Goal: Information Seeking & Learning: Learn about a topic

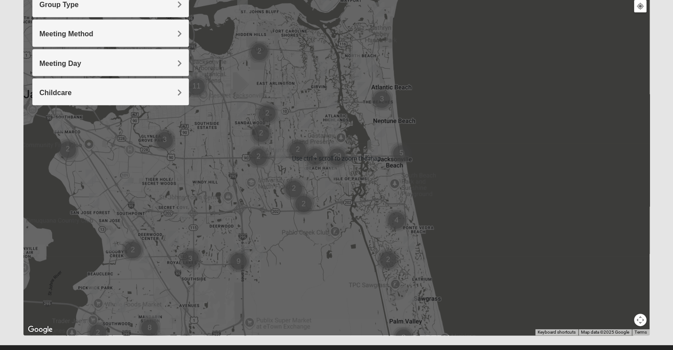
scroll to position [120, 0]
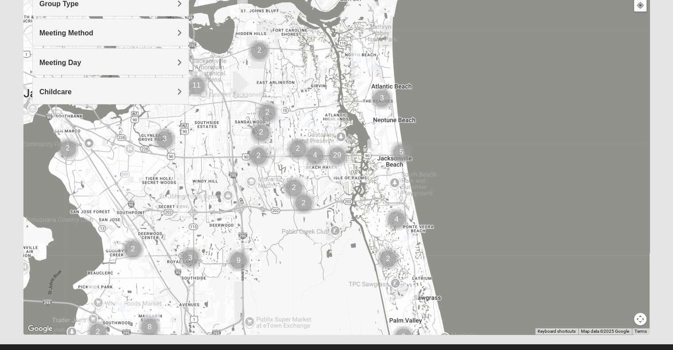
click at [242, 248] on img "Cluster of 9 groups" at bounding box center [238, 260] width 29 height 29
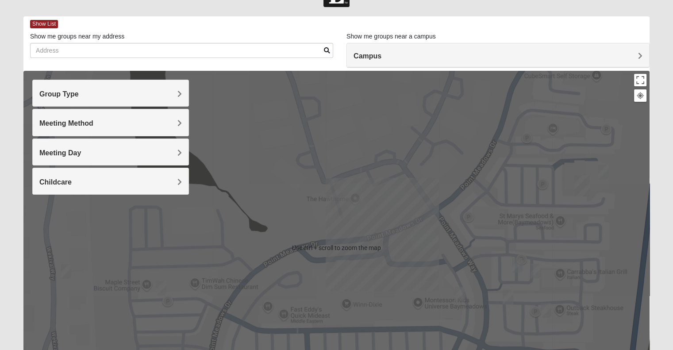
scroll to position [39, 0]
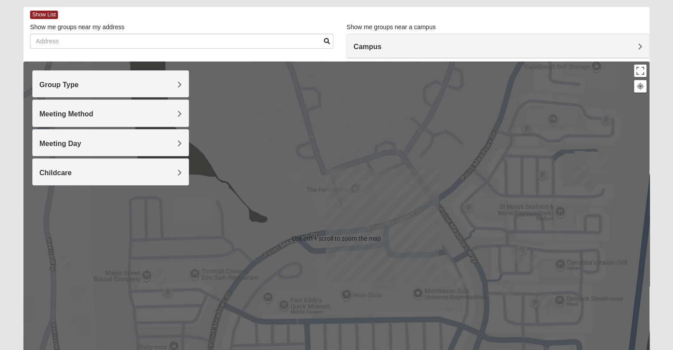
click at [106, 112] on h4 "Meeting Method" at bounding box center [110, 114] width 143 height 8
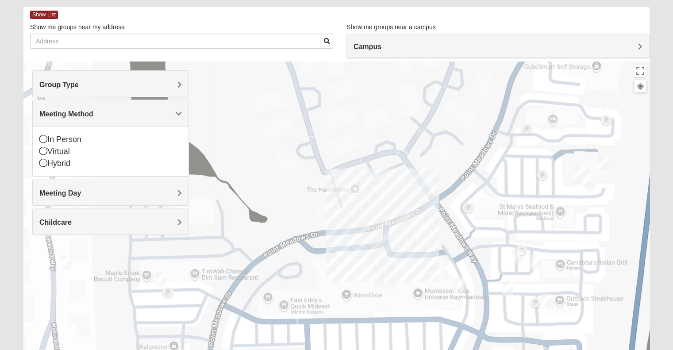
click at [106, 112] on h4 "Meeting Method" at bounding box center [110, 114] width 143 height 8
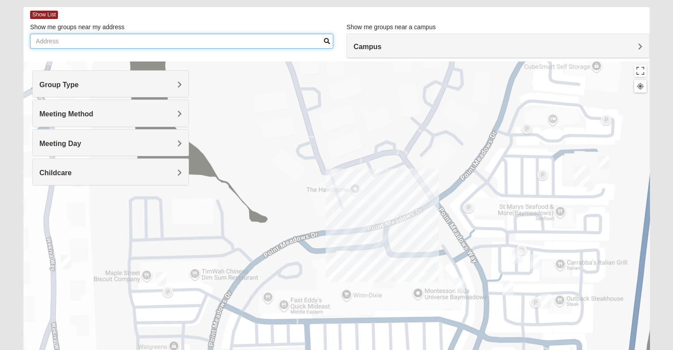
click at [138, 46] on input "Show me groups near my address" at bounding box center [181, 41] width 303 height 15
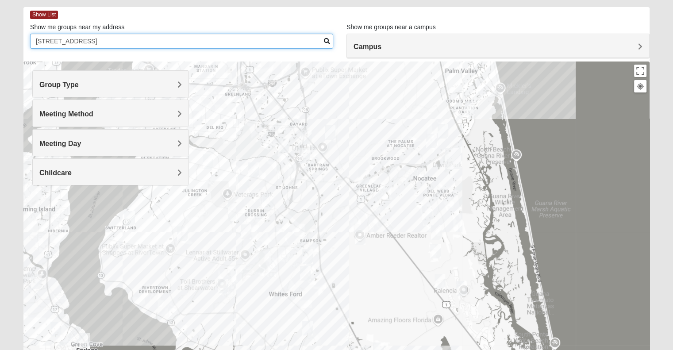
type input "[STREET_ADDRESS]"
click at [169, 85] on h4 "Group Type" at bounding box center [110, 85] width 143 height 8
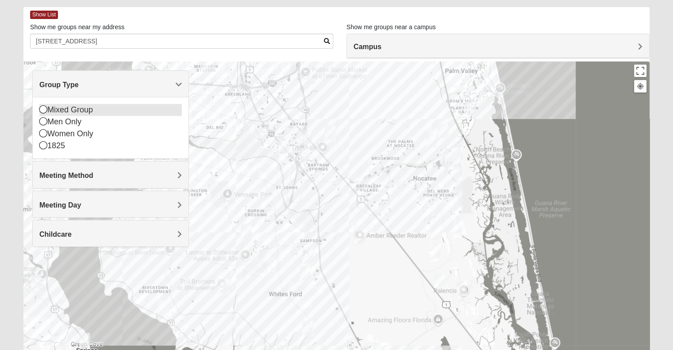
click at [78, 107] on div "Mixed Group" at bounding box center [110, 110] width 143 height 12
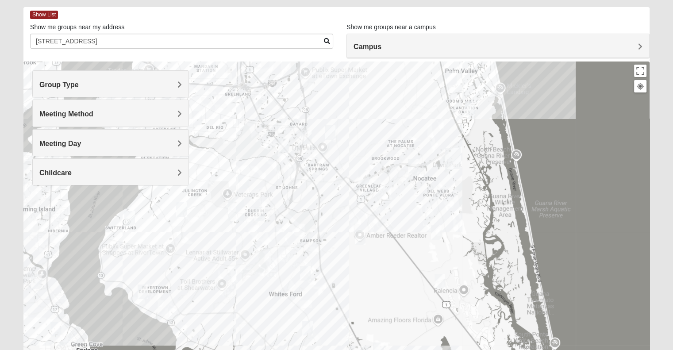
click at [118, 83] on h4 "Group Type" at bounding box center [110, 85] width 143 height 8
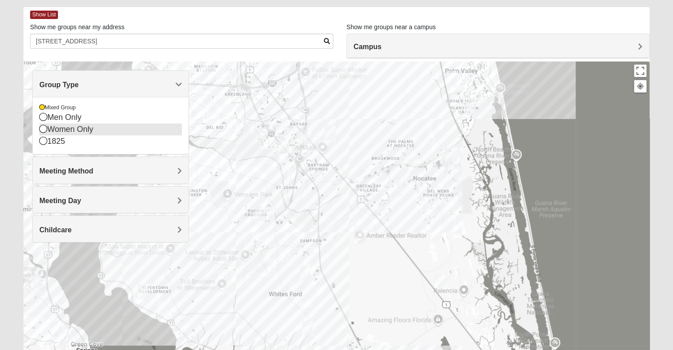
click at [44, 127] on icon at bounding box center [43, 129] width 8 height 8
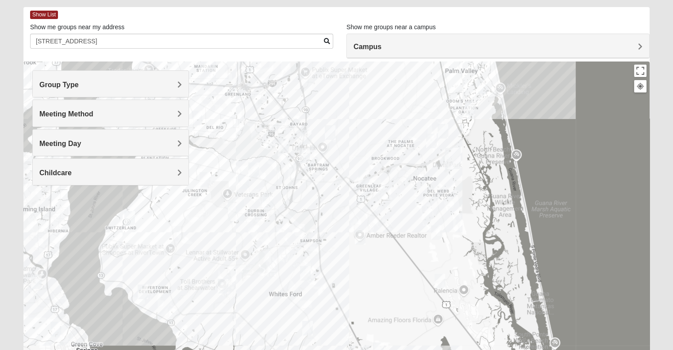
click at [304, 157] on img "Womens Lopez/McCardle 32258" at bounding box center [305, 156] width 18 height 22
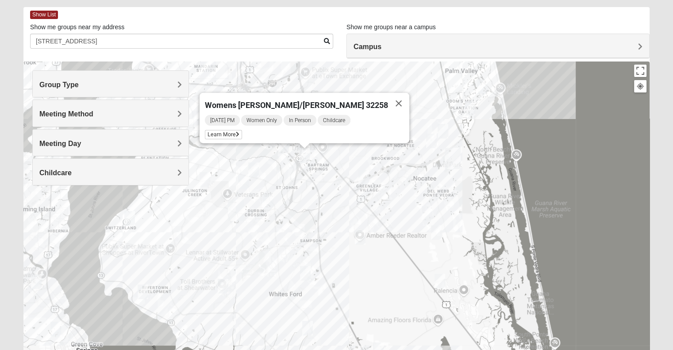
click at [351, 181] on div "Womens [PERSON_NAME]/[PERSON_NAME] 32258 [DATE] PM Women Only In Person Childca…" at bounding box center [336, 239] width 626 height 354
click at [388, 97] on button "Close" at bounding box center [398, 103] width 21 height 21
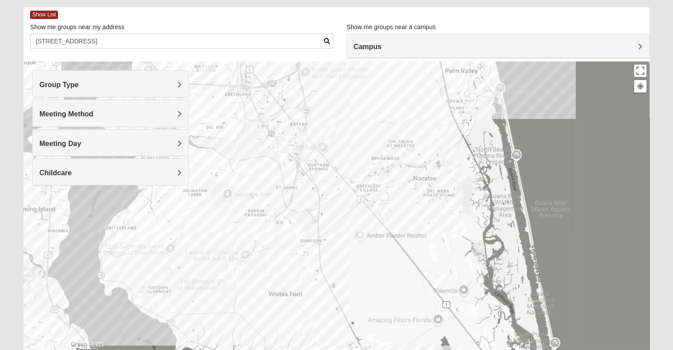
click at [284, 143] on img "Online Mixed Krause/Chasten 32258" at bounding box center [284, 146] width 18 height 22
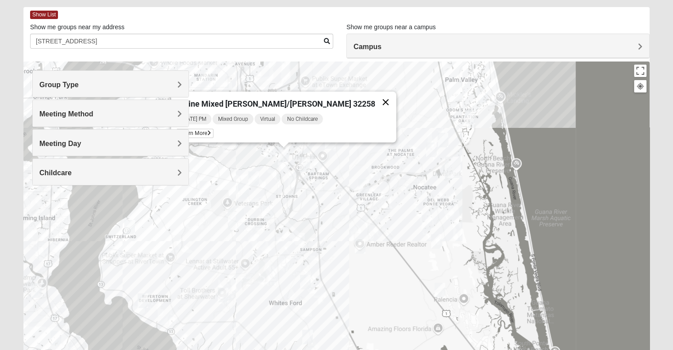
click at [375, 97] on button "Close" at bounding box center [385, 102] width 21 height 21
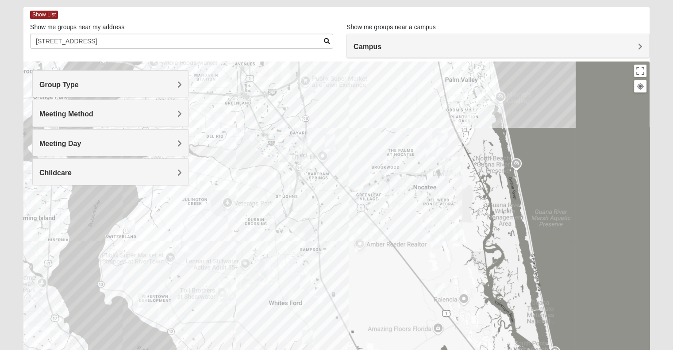
click at [256, 175] on img "Womens Urbanski 32259" at bounding box center [254, 179] width 18 height 22
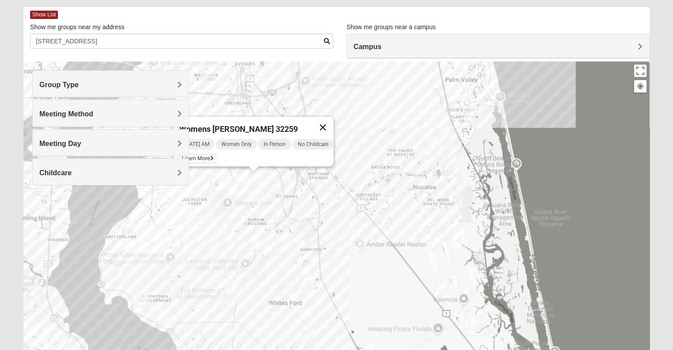
click at [324, 120] on button "Close" at bounding box center [322, 127] width 21 height 21
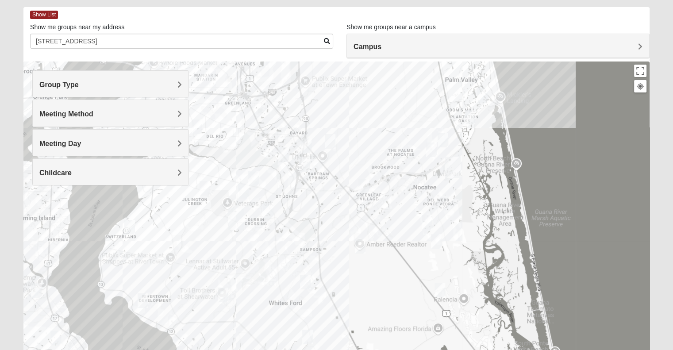
click at [270, 206] on img "Womens Caro 32259" at bounding box center [268, 211] width 18 height 22
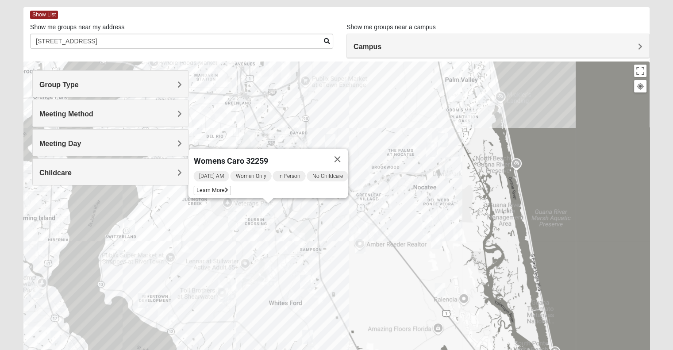
click at [186, 226] on div "Womens Caro 32259 [DATE] AM Women Only In Person No Childcare Learn More" at bounding box center [336, 239] width 626 height 354
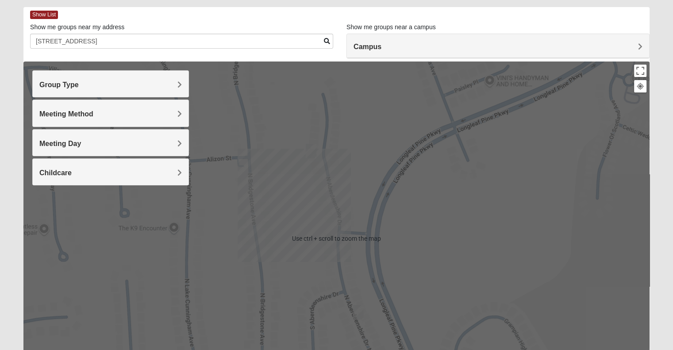
scroll to position [0, 0]
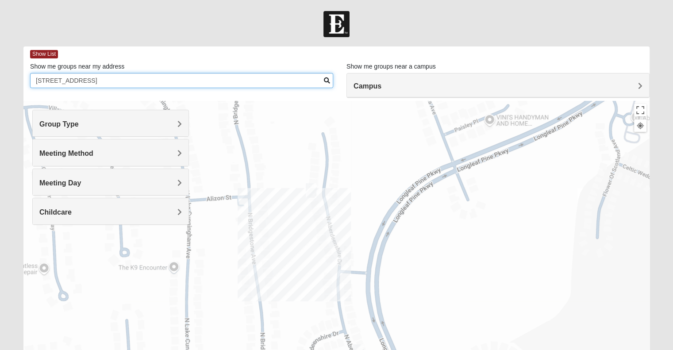
click at [124, 77] on input "[STREET_ADDRESS]" at bounding box center [181, 80] width 303 height 15
click at [122, 82] on input "[STREET_ADDRESS]" at bounding box center [181, 80] width 303 height 15
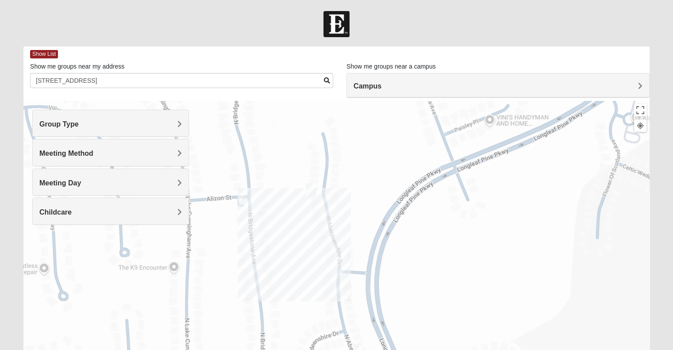
click at [428, 88] on h4 "Campus" at bounding box center [498, 86] width 289 height 8
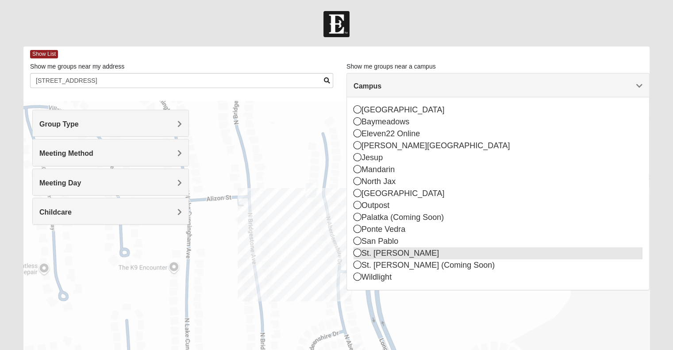
click at [392, 249] on div "St. [PERSON_NAME]" at bounding box center [498, 253] width 289 height 12
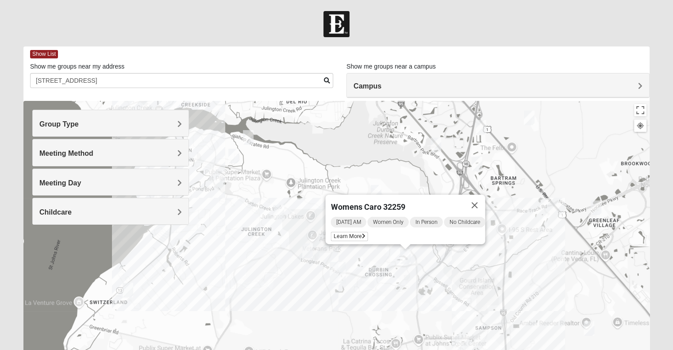
click at [149, 120] on h4 "Group Type" at bounding box center [110, 124] width 143 height 8
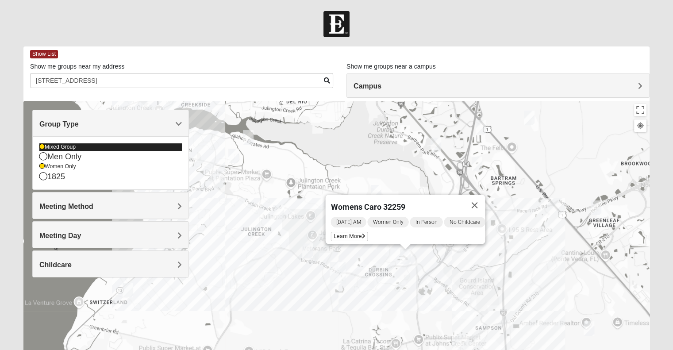
click at [42, 146] on icon at bounding box center [41, 146] width 5 height 5
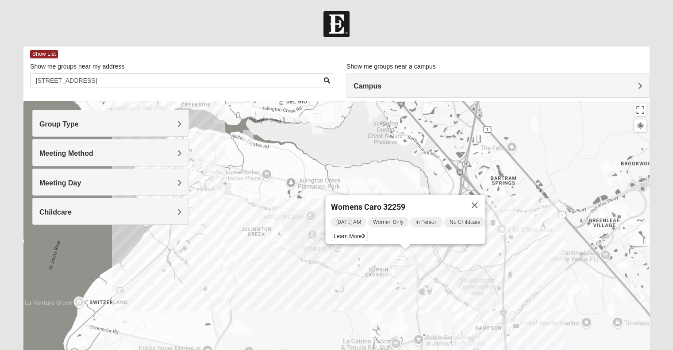
click at [246, 135] on img "Womens Rippa 32259" at bounding box center [248, 138] width 18 height 22
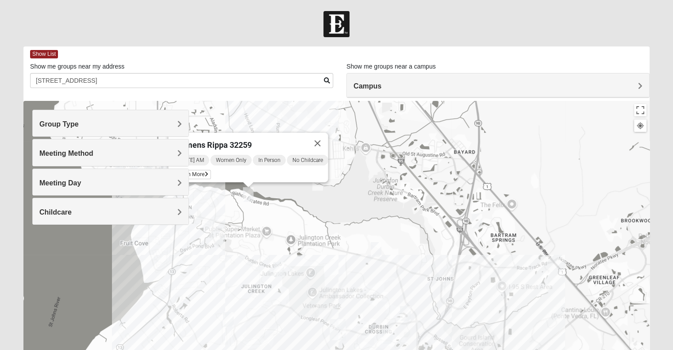
click at [107, 157] on h4 "Meeting Method" at bounding box center [110, 153] width 143 height 8
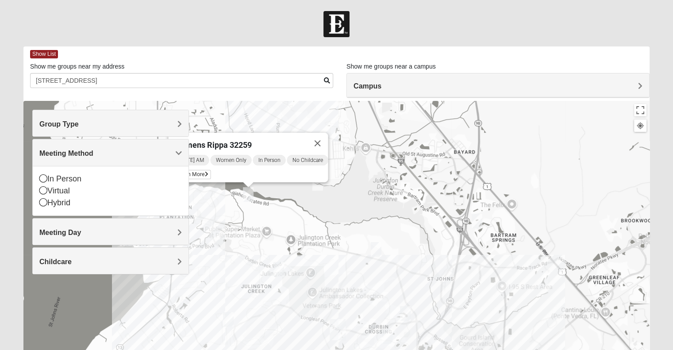
click at [96, 124] on h4 "Group Type" at bounding box center [110, 124] width 143 height 8
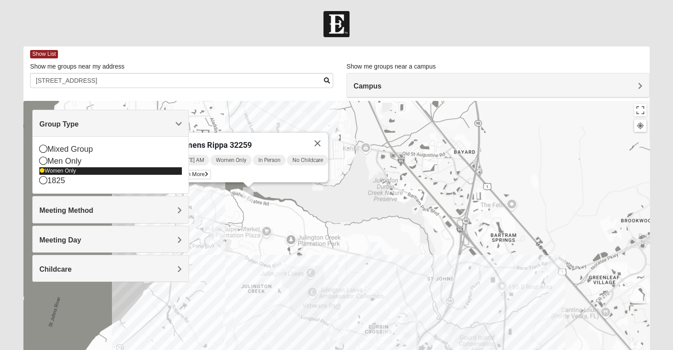
click at [42, 170] on icon at bounding box center [41, 170] width 5 height 5
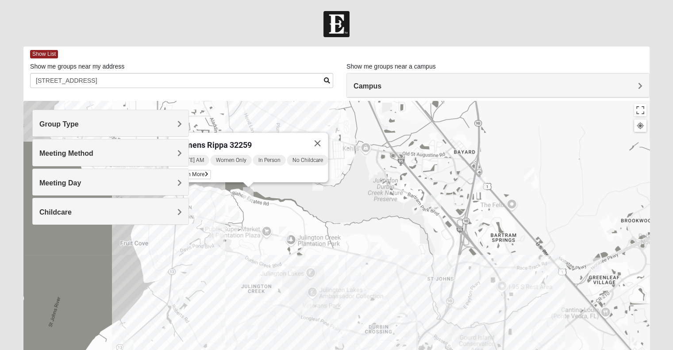
click at [59, 122] on span "Group Type" at bounding box center [58, 124] width 39 height 8
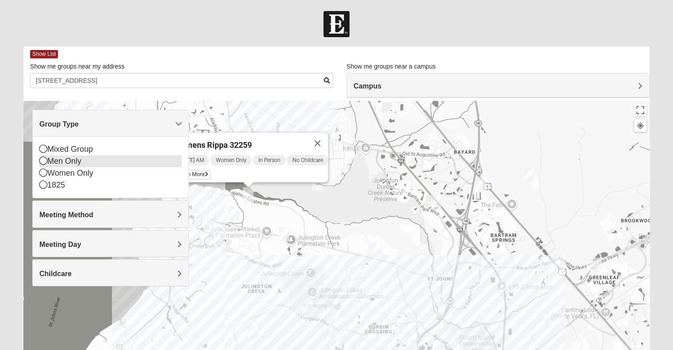
click at [42, 160] on icon at bounding box center [43, 161] width 8 height 8
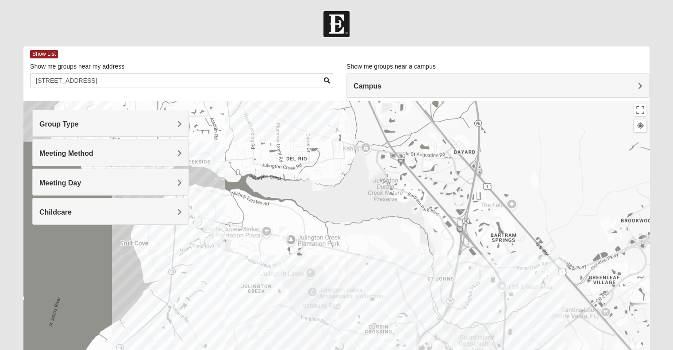
click at [53, 123] on span "Group Type" at bounding box center [58, 124] width 39 height 8
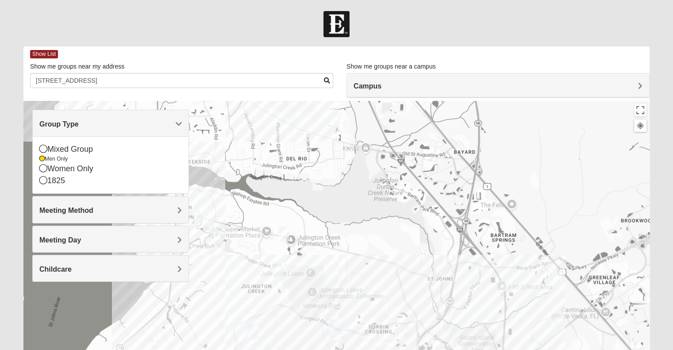
click at [285, 231] on img "Mens Kinnaman/Gerville-Reache 32259" at bounding box center [284, 234] width 18 height 22
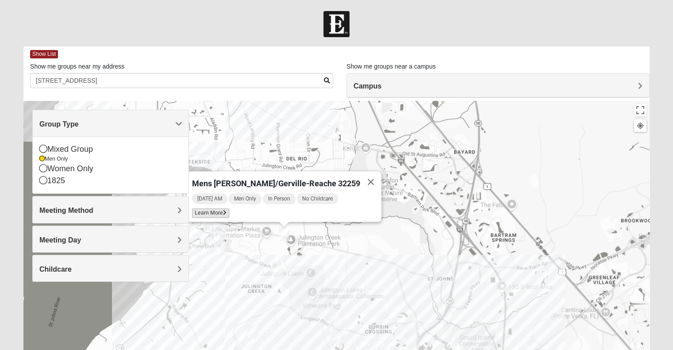
click at [229, 208] on span "Learn More" at bounding box center [210, 212] width 37 height 9
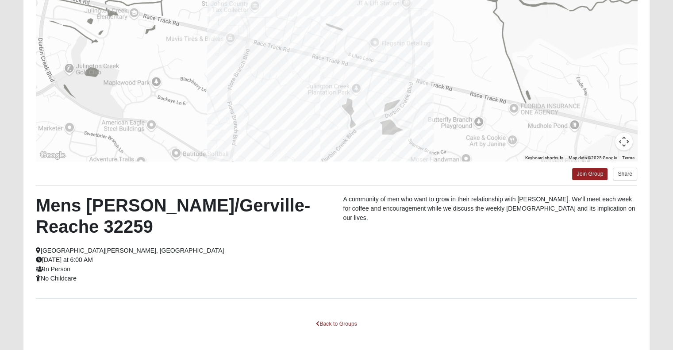
scroll to position [112, 0]
click at [327, 324] on link "Back to Groups" at bounding box center [336, 325] width 52 height 14
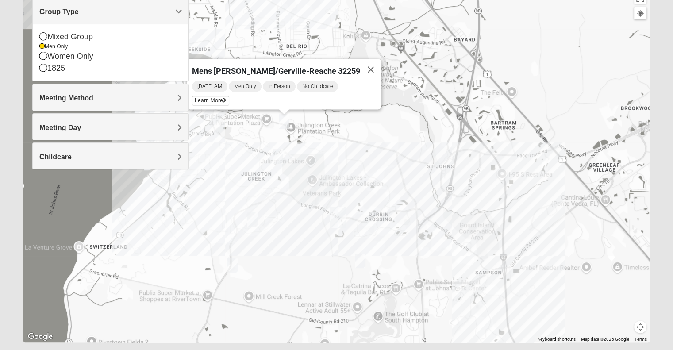
click at [279, 155] on img "Mens Mathai 32259" at bounding box center [278, 157] width 18 height 22
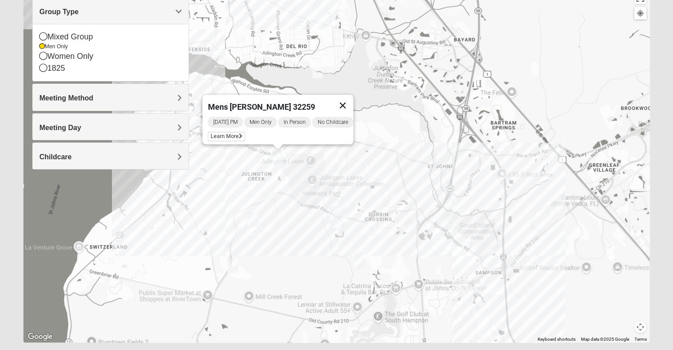
click at [351, 97] on button "Close" at bounding box center [342, 105] width 21 height 21
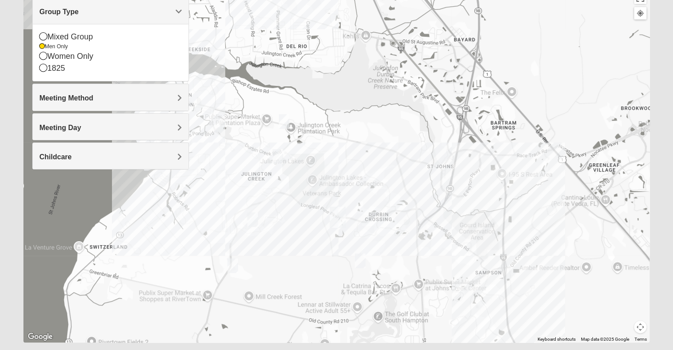
click at [251, 220] on img "Mens Clark 32259" at bounding box center [253, 220] width 18 height 22
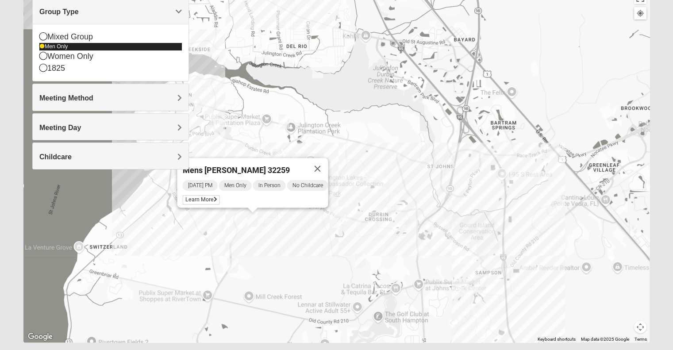
click at [65, 46] on div "Men Only" at bounding box center [110, 47] width 143 height 8
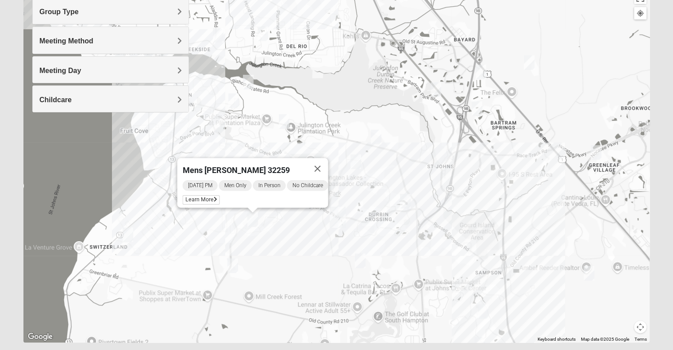
click at [139, 17] on div "Group Type" at bounding box center [111, 11] width 156 height 26
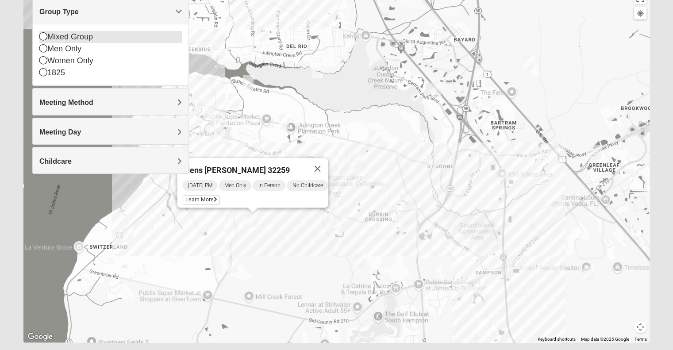
click at [80, 34] on div "Mixed Group" at bounding box center [110, 37] width 143 height 12
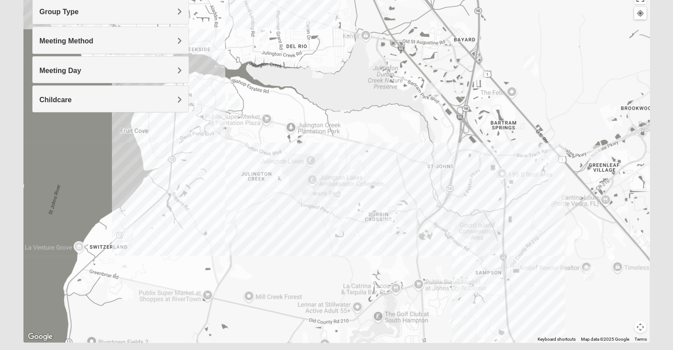
click at [262, 30] on img "Mixed Eler 32258" at bounding box center [263, 34] width 18 height 22
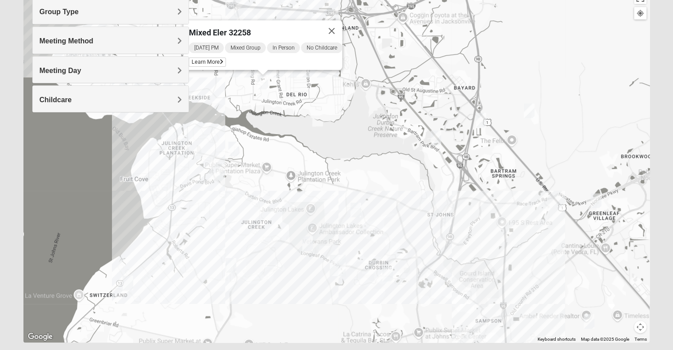
click at [237, 149] on img "Mixed Knowles 32259" at bounding box center [234, 149] width 18 height 22
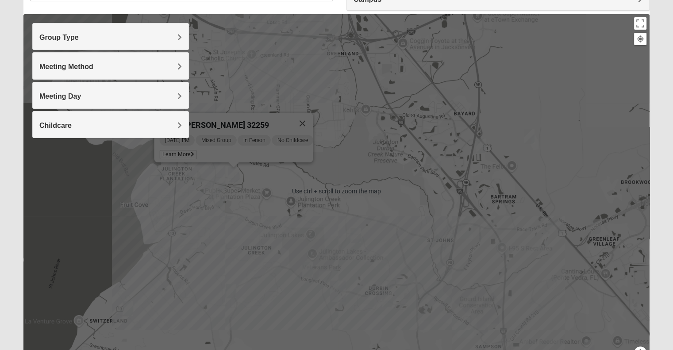
scroll to position [86, 0]
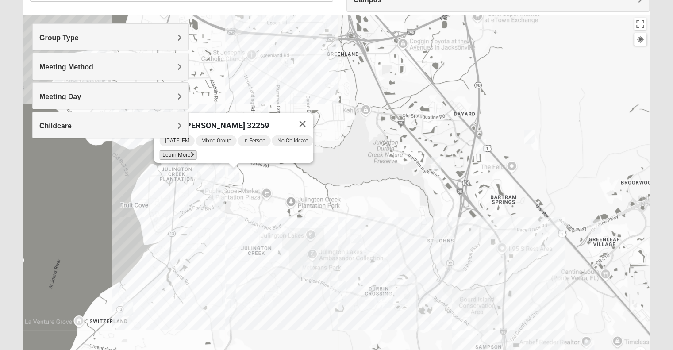
click at [190, 152] on icon at bounding box center [192, 154] width 4 height 5
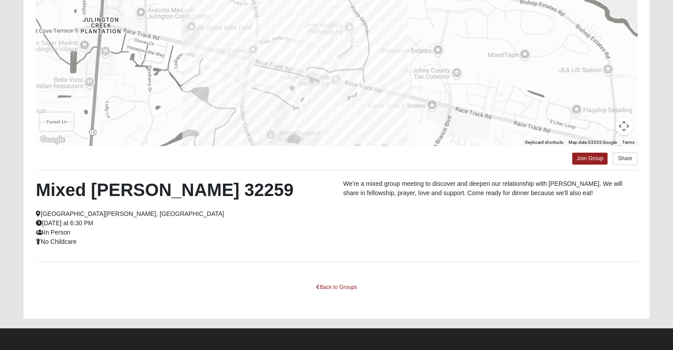
scroll to position [128, 0]
click at [324, 285] on link "Back to Groups" at bounding box center [336, 288] width 52 height 14
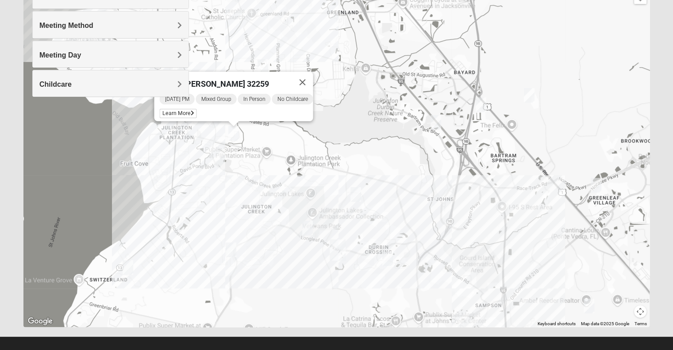
click at [436, 124] on img "Online Mixed Krause/Chasten 32258" at bounding box center [436, 123] width 18 height 22
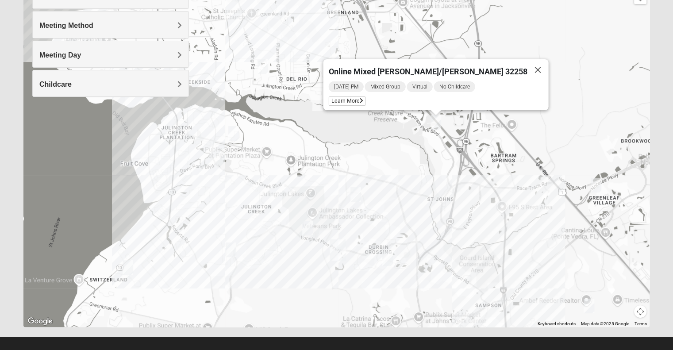
click at [529, 95] on img "Mixed Remley 32081" at bounding box center [530, 96] width 18 height 22
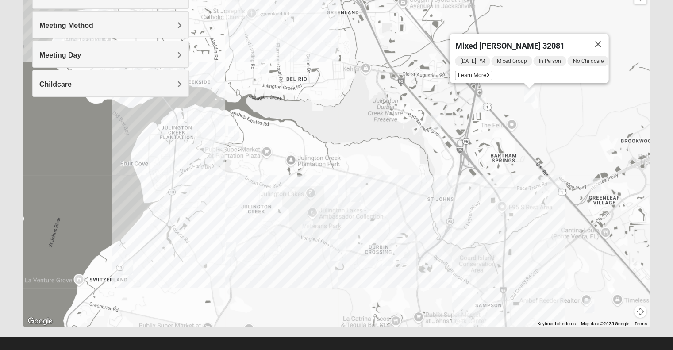
click at [481, 108] on img "Mixed Reed/Tabak 32258" at bounding box center [481, 105] width 18 height 22
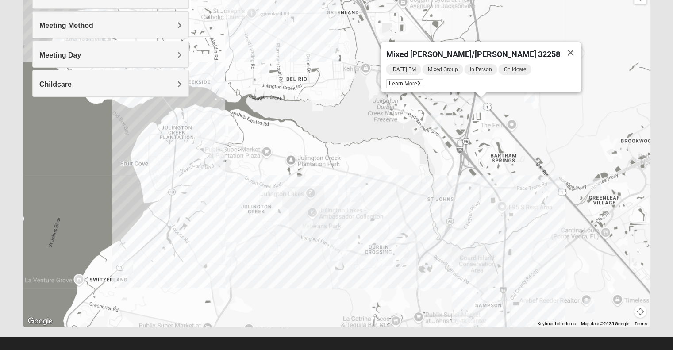
click at [434, 120] on img "Online Mixed Krause/Chasten 32258" at bounding box center [436, 123] width 18 height 22
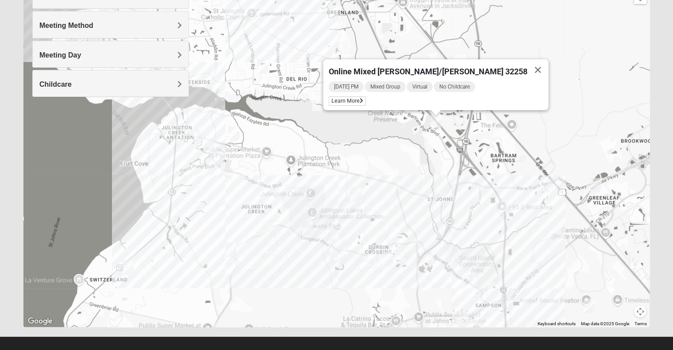
click at [598, 181] on img "Mixed Buckley 32081" at bounding box center [596, 185] width 18 height 22
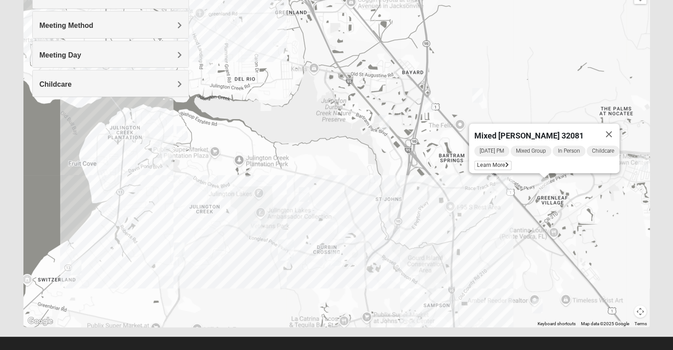
click at [641, 161] on img "Mixed Olsen 32081" at bounding box center [643, 163] width 18 height 22
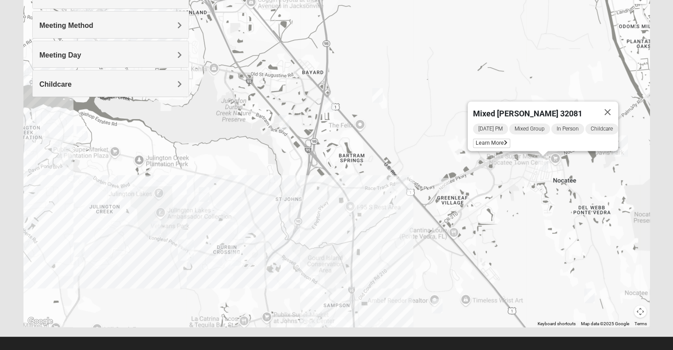
click at [589, 293] on img "Mixed Adams 32081" at bounding box center [590, 296] width 18 height 22
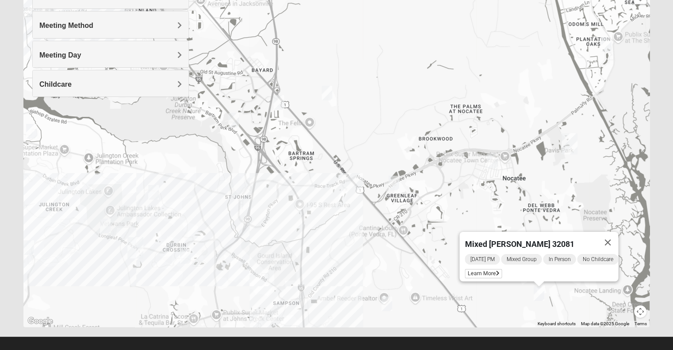
click at [387, 301] on img "Mixed Schueren 32095" at bounding box center [387, 304] width 18 height 22
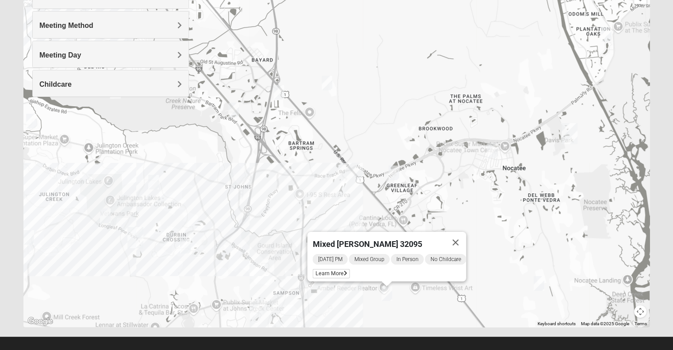
click at [338, 284] on div "Mixed [PERSON_NAME] 32095 [DATE] PM Mixed Group In Person No Childcare Learn Mo…" at bounding box center [336, 150] width 626 height 354
click at [185, 244] on img "Mixed Pline/Wednesday 32259" at bounding box center [186, 246] width 18 height 22
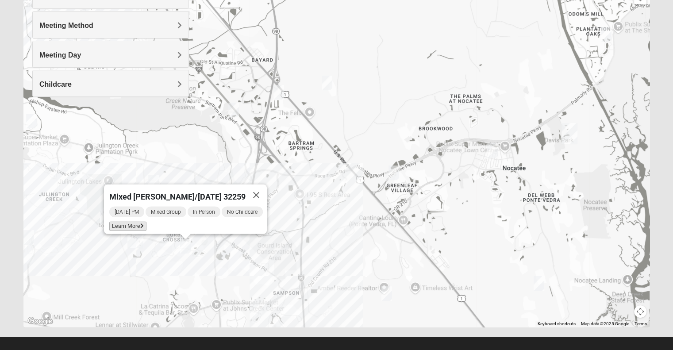
click at [121, 223] on span "Learn More" at bounding box center [127, 226] width 37 height 9
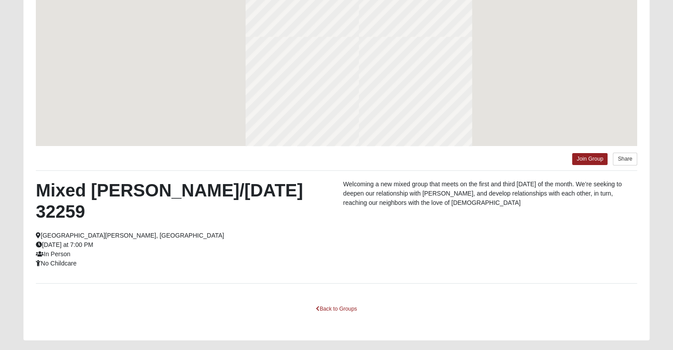
scroll to position [89, 0]
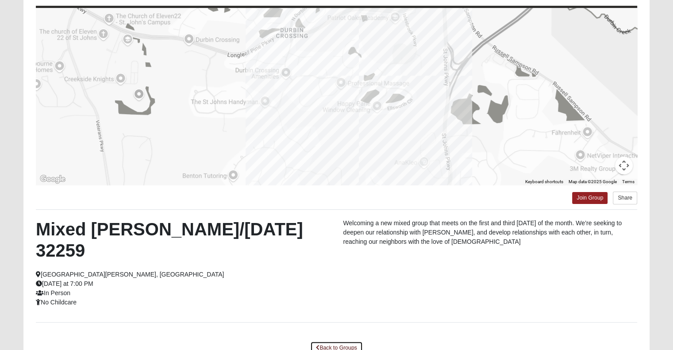
click at [323, 341] on link "Back to Groups" at bounding box center [336, 348] width 52 height 14
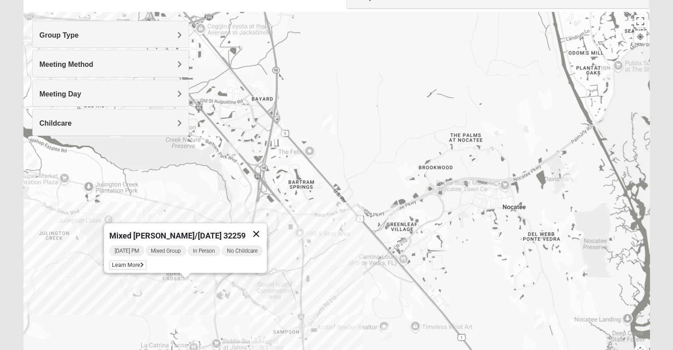
click at [264, 228] on button "Close" at bounding box center [256, 234] width 21 height 21
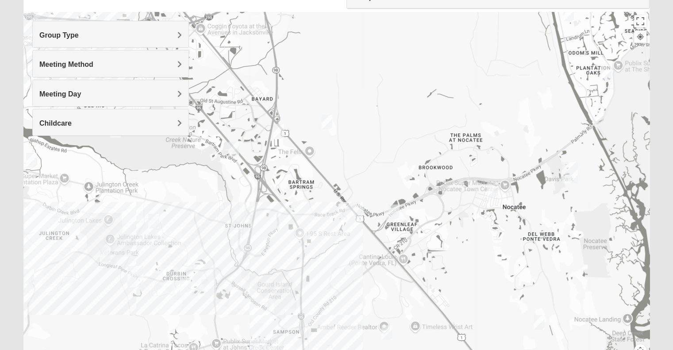
click at [121, 282] on div "To navigate, press the arrow keys." at bounding box center [336, 189] width 626 height 354
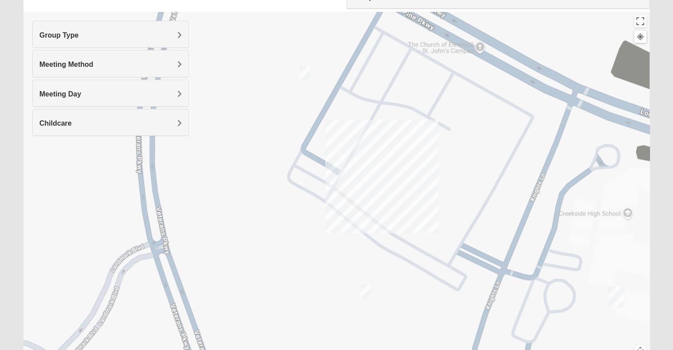
click at [363, 289] on img "Mixed Franzini 32259" at bounding box center [365, 292] width 18 height 22
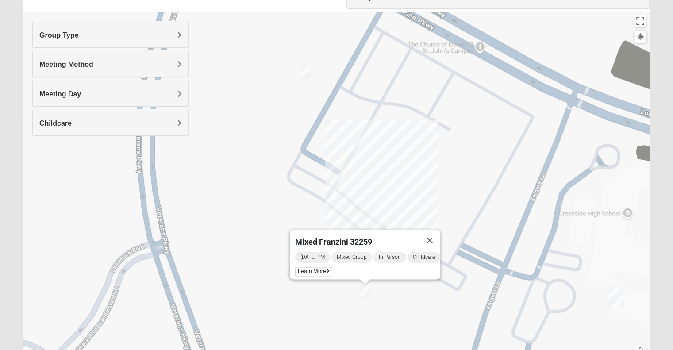
click at [304, 75] on img "On-campus Mixed Galloway 32259" at bounding box center [305, 73] width 18 height 22
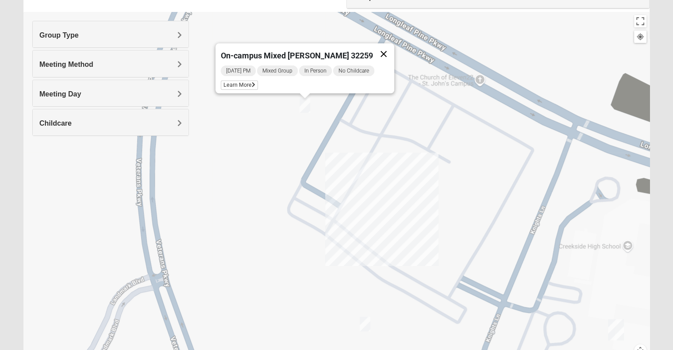
click at [377, 47] on button "Close" at bounding box center [383, 53] width 21 height 21
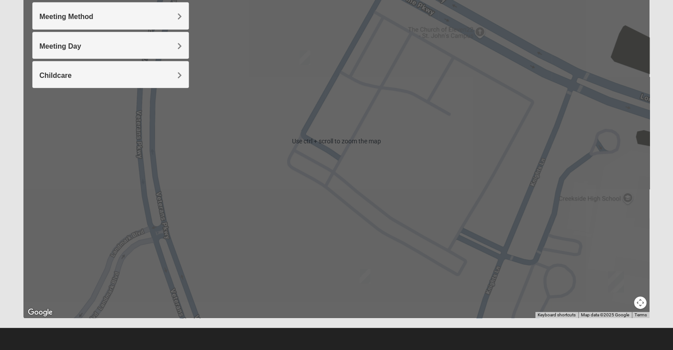
scroll to position [135, 0]
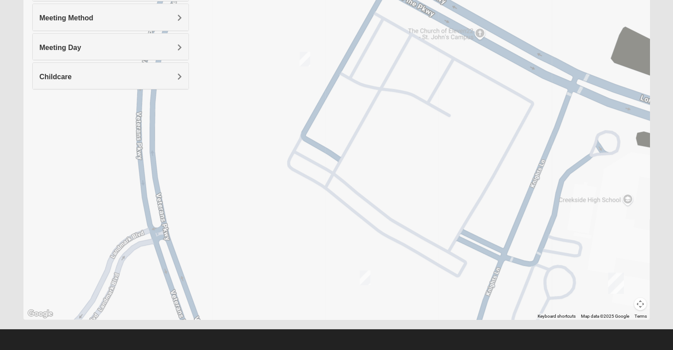
click at [455, 224] on div "To navigate, press the arrow keys." at bounding box center [336, 142] width 626 height 354
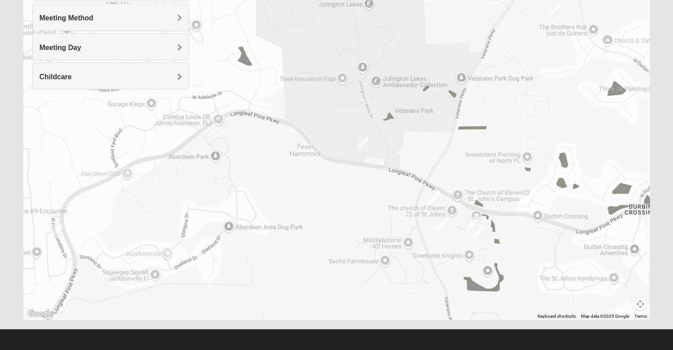
click at [363, 146] on img "Mixed Clark 32259" at bounding box center [363, 144] width 18 height 22
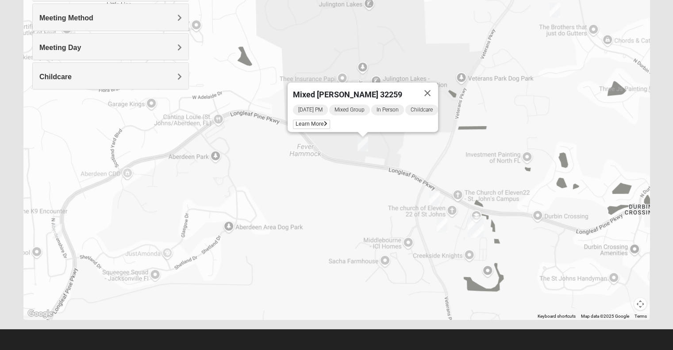
click at [58, 232] on img "Mixed Hayes 32259" at bounding box center [57, 231] width 18 height 22
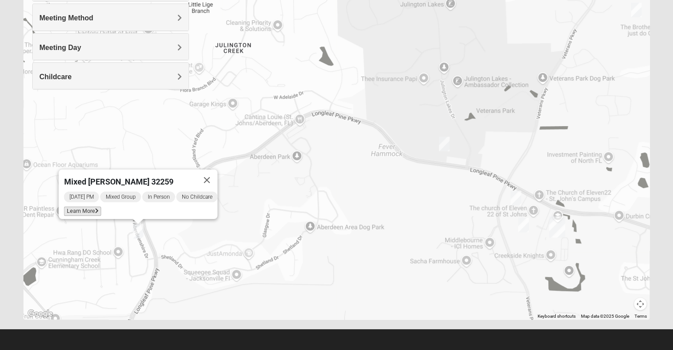
click at [73, 207] on span "Learn More" at bounding box center [82, 211] width 37 height 9
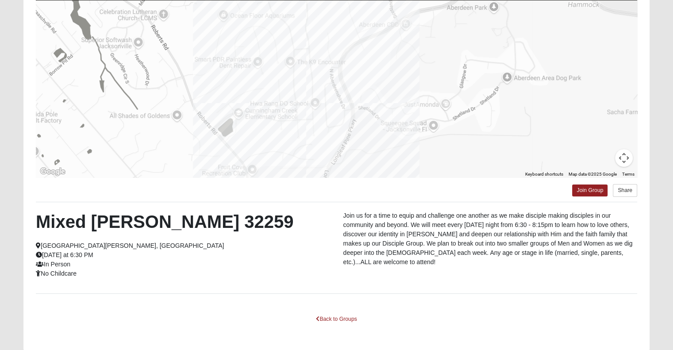
scroll to position [128, 0]
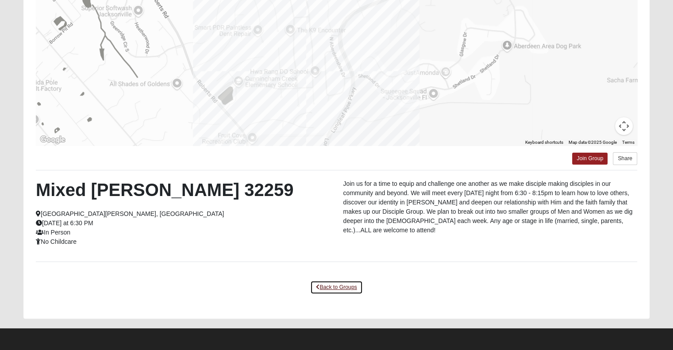
click at [340, 286] on link "Back to Groups" at bounding box center [336, 288] width 52 height 14
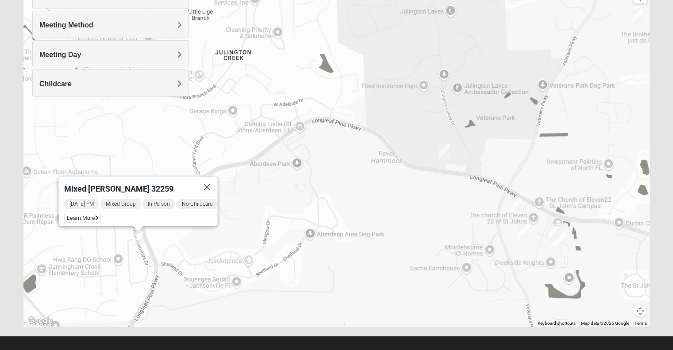
scroll to position [54, 0]
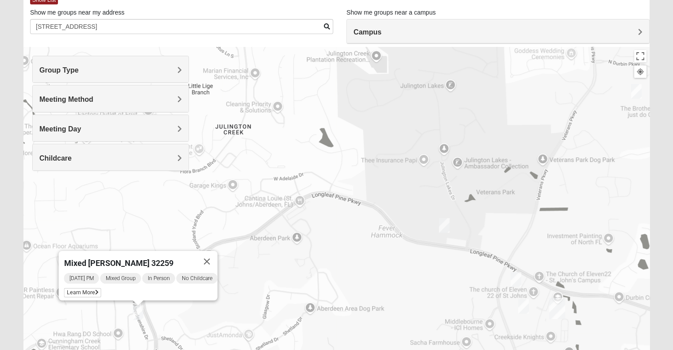
click at [90, 62] on div "Group Type" at bounding box center [111, 69] width 156 height 26
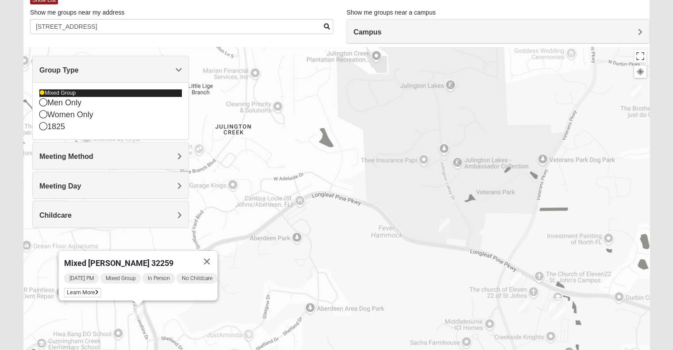
click at [75, 93] on div "Mixed Group" at bounding box center [110, 93] width 143 height 8
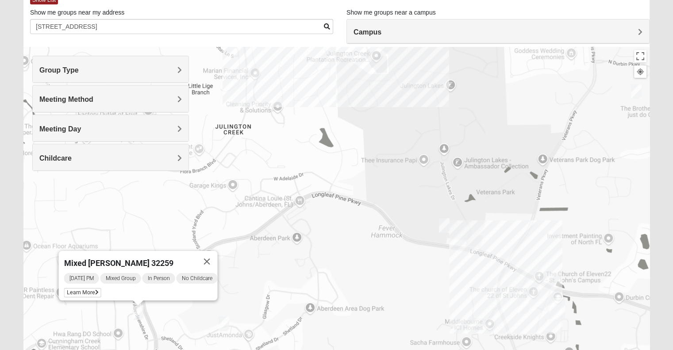
click at [66, 77] on div "Group Type" at bounding box center [111, 69] width 156 height 26
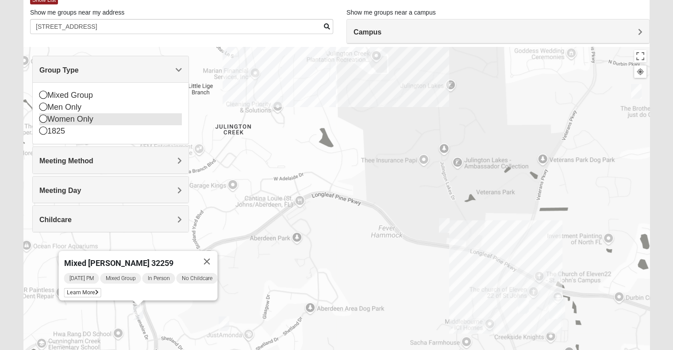
click at [76, 118] on div "Women Only" at bounding box center [110, 119] width 143 height 12
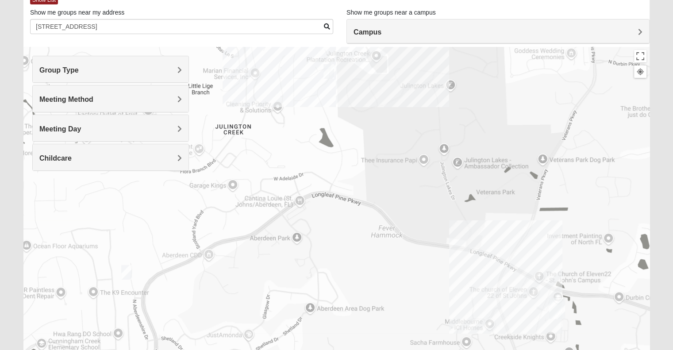
click at [432, 36] on h4 "Campus" at bounding box center [498, 32] width 289 height 8
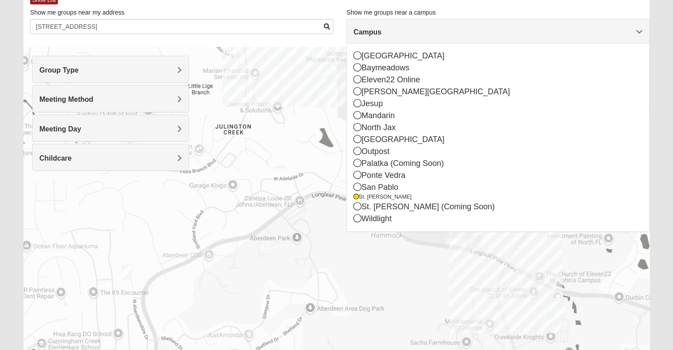
click at [293, 130] on div at bounding box center [336, 224] width 626 height 354
click at [319, 125] on div at bounding box center [336, 224] width 626 height 354
click at [331, 69] on img "Womens Iliff 32259" at bounding box center [329, 72] width 18 height 22
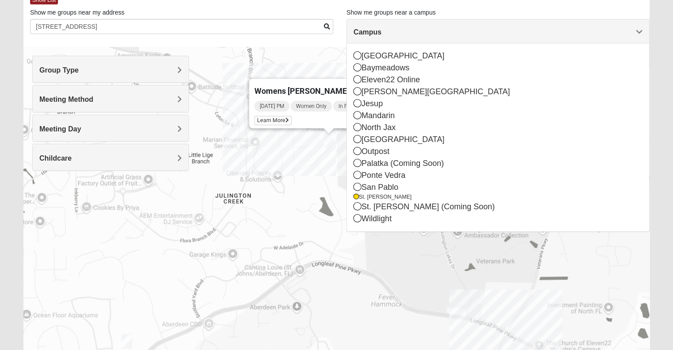
click at [643, 31] on div "Campus" at bounding box center [498, 31] width 302 height 24
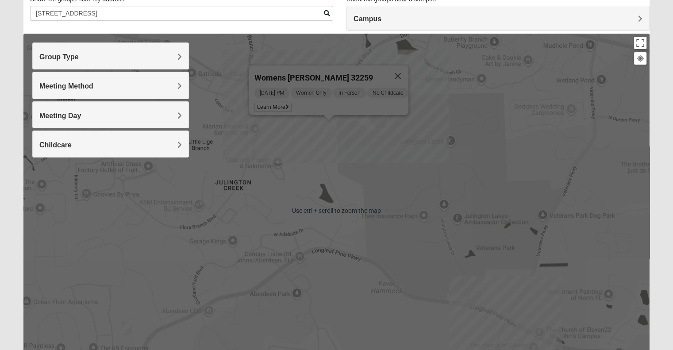
scroll to position [67, 0]
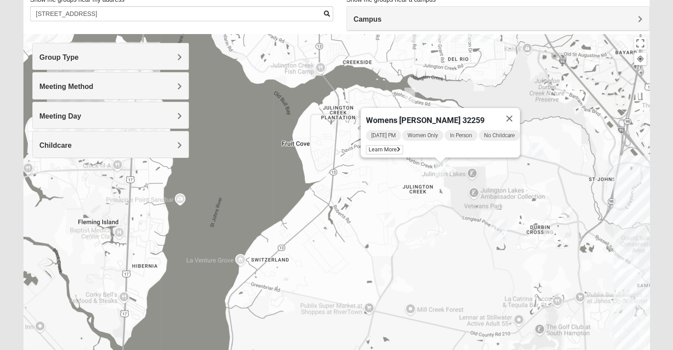
click at [413, 97] on img "Womens Rippa 32259" at bounding box center [410, 95] width 18 height 22
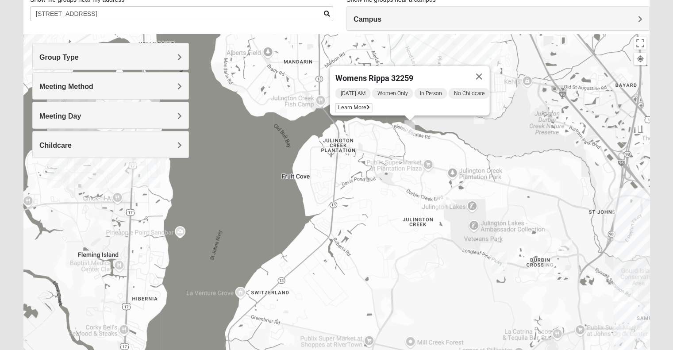
click at [410, 129] on img "Womens Rippa 32259" at bounding box center [410, 128] width 18 height 22
click at [535, 180] on img "Womens Urbanski 32259" at bounding box center [538, 183] width 18 height 22
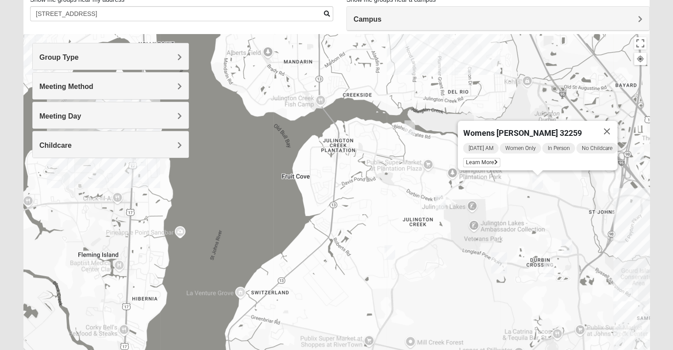
click at [445, 203] on img "Womens Iliff 32259" at bounding box center [441, 203] width 18 height 22
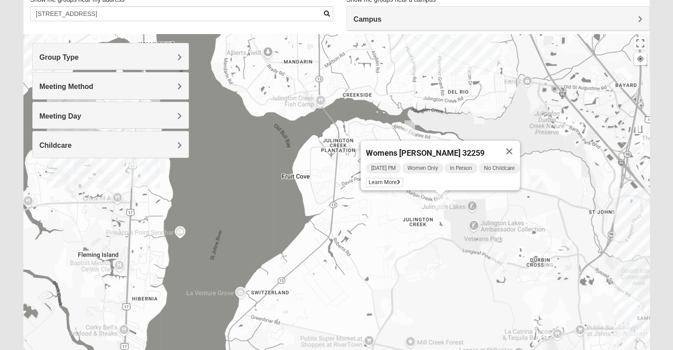
click at [391, 251] on img "Womens Crane 32259" at bounding box center [390, 253] width 18 height 22
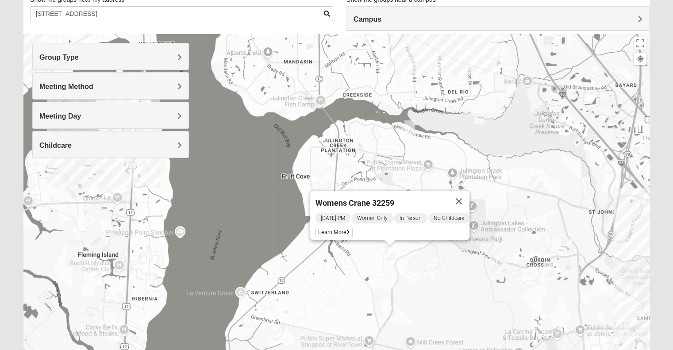
click at [544, 269] on img "Womens Pline 32259" at bounding box center [549, 270] width 18 height 22
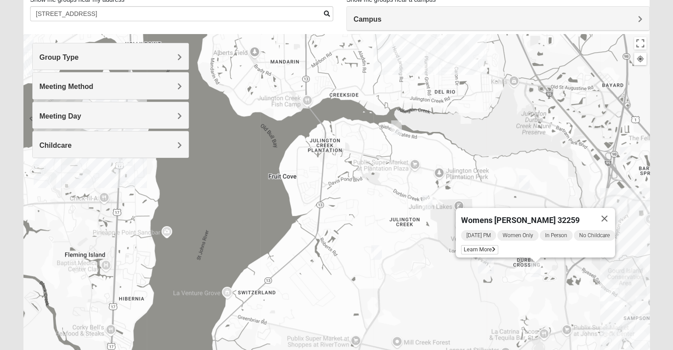
click at [523, 180] on img "Womens Urbanski 32259" at bounding box center [525, 183] width 18 height 22
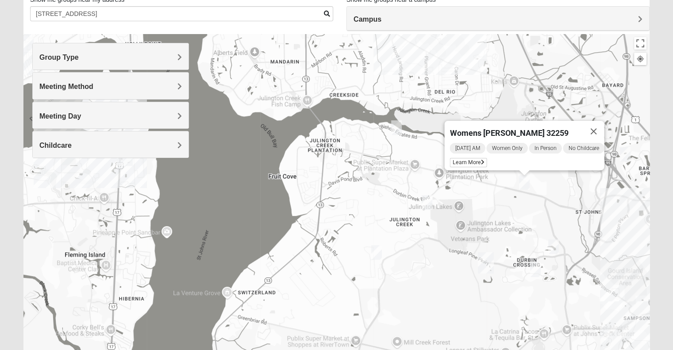
click at [554, 246] on img "Womens Caro 32259" at bounding box center [554, 247] width 18 height 22
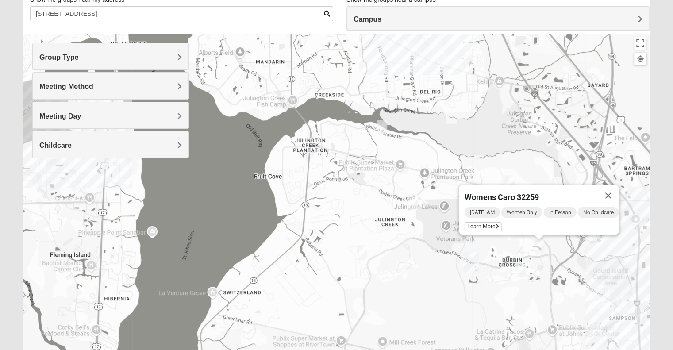
click at [613, 155] on img "Womens Lopez/McCardle 32258" at bounding box center [611, 154] width 18 height 22
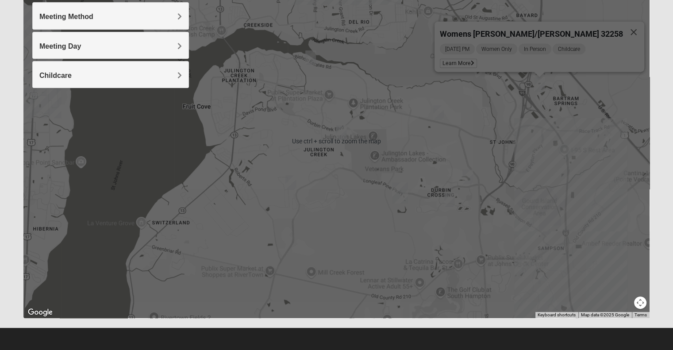
scroll to position [136, 0]
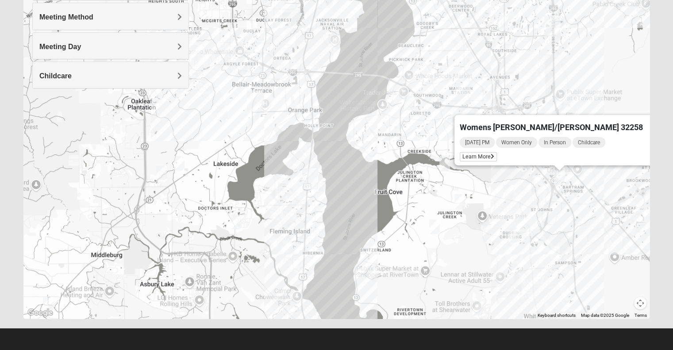
click at [476, 308] on img "Womens Driskell-Mele 32092" at bounding box center [478, 308] width 18 height 22
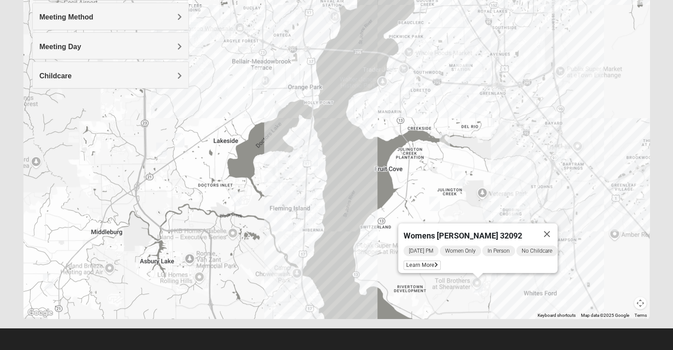
click at [236, 199] on img "Womens New 32068" at bounding box center [237, 199] width 18 height 22
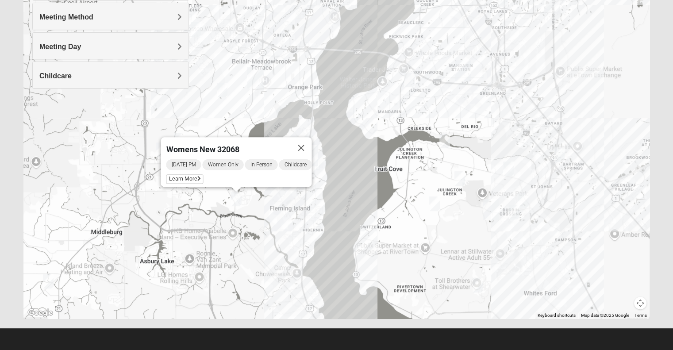
click at [48, 276] on img "Womens Helms 32068" at bounding box center [48, 281] width 18 height 22
